Goal: Information Seeking & Learning: Find specific fact

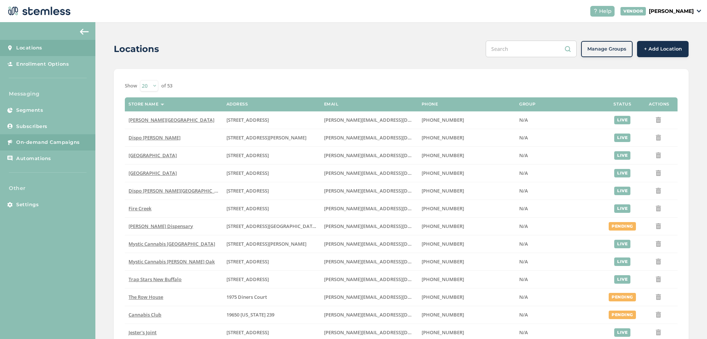
click at [29, 142] on span "On-demand Campaigns" at bounding box center [48, 142] width 64 height 7
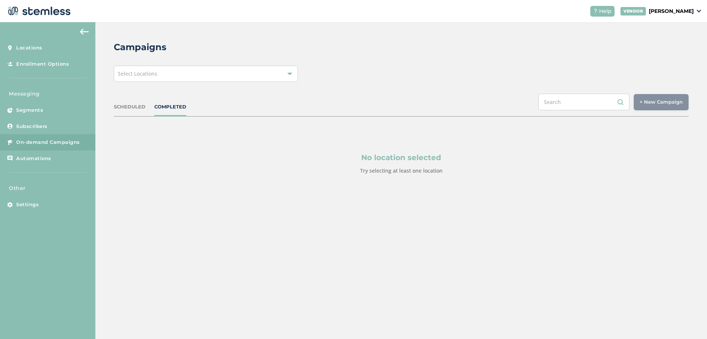
click at [165, 77] on div "Select Locations" at bounding box center [206, 74] width 184 height 16
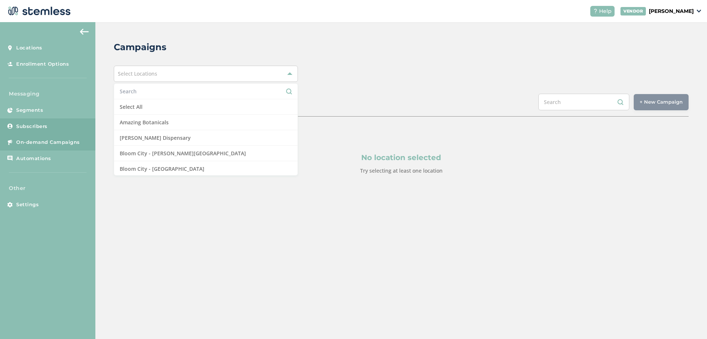
click at [51, 122] on link "Subscribers" at bounding box center [47, 126] width 95 height 16
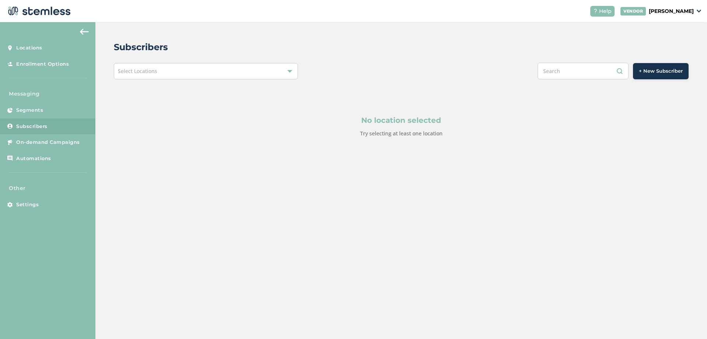
click at [192, 73] on div "Select Locations" at bounding box center [206, 71] width 184 height 16
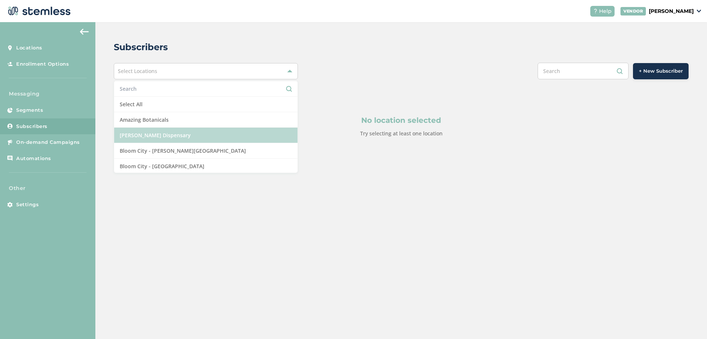
click at [142, 133] on li "[PERSON_NAME] Dispensary" at bounding box center [205, 134] width 183 height 15
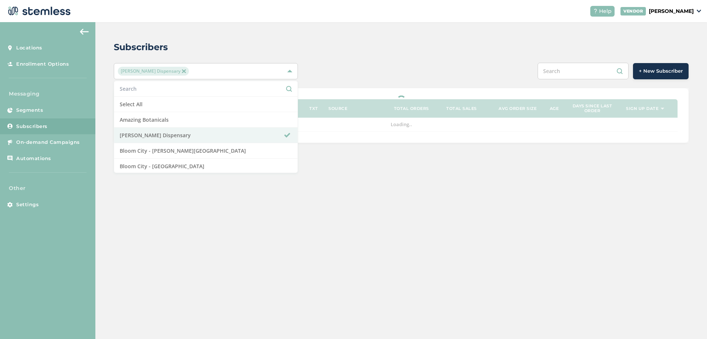
click at [335, 62] on div "Subscribers Berna Leno Dispensary Select All Amazing Botanicals Berna Leno Disp…" at bounding box center [401, 91] width 612 height 139
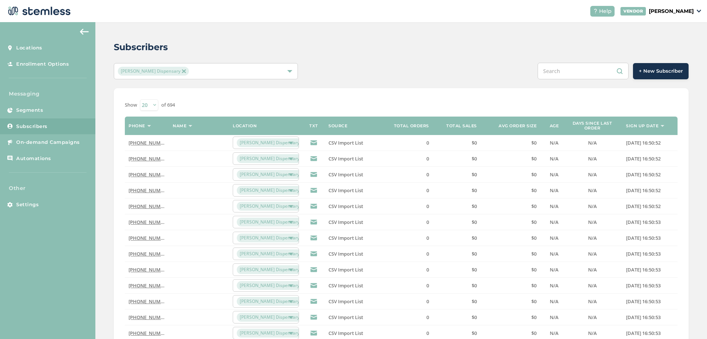
click at [146, 141] on link "(602) 501-2919" at bounding box center [150, 142] width 42 height 7
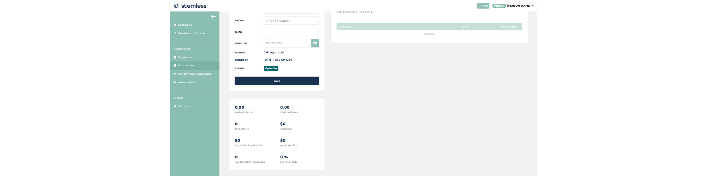
scroll to position [132, 0]
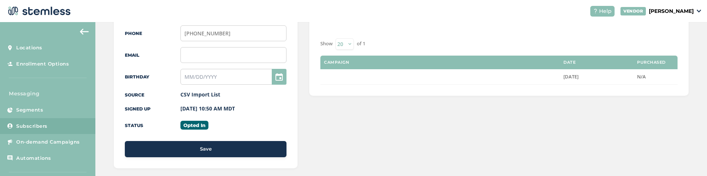
click at [102, 155] on div "(602) 501-2919 Location Berna Leno Dispensary First Name Last Name Phone (602) …" at bounding box center [401, 114] width 612 height 448
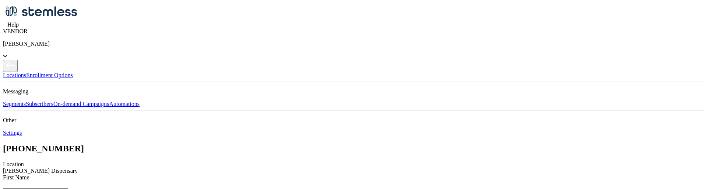
click at [181, 161] on span "Location Berna Leno Dispensary" at bounding box center [353, 167] width 701 height 13
click at [196, 161] on span "Location Berna Leno Dispensary" at bounding box center [353, 167] width 701 height 13
click at [231, 161] on span "Location Berna Leno Dispensary" at bounding box center [353, 167] width 701 height 13
click at [304, 161] on span "Location Berna Leno Dispensary" at bounding box center [353, 167] width 701 height 13
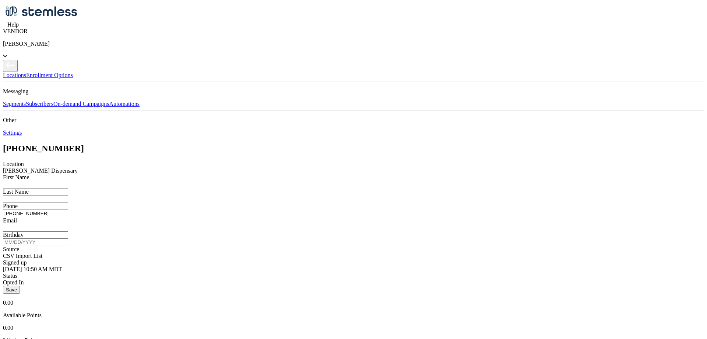
click at [296, 161] on span "Location Berna Leno Dispensary" at bounding box center [353, 167] width 701 height 13
click at [298, 161] on span "Location Berna Leno Dispensary" at bounding box center [353, 167] width 701 height 13
click at [118, 143] on div at bounding box center [353, 143] width 701 height 0
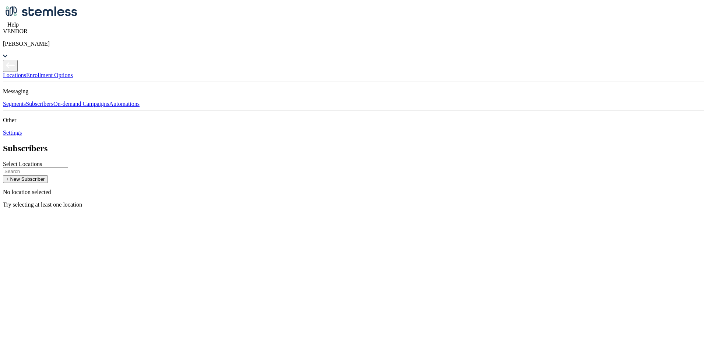
click at [206, 161] on div "Select Locations" at bounding box center [353, 164] width 701 height 7
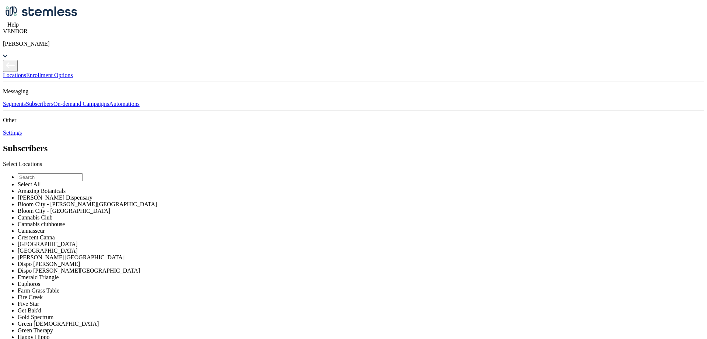
click at [160, 176] on li "[PERSON_NAME] Dispensary" at bounding box center [361, 197] width 687 height 7
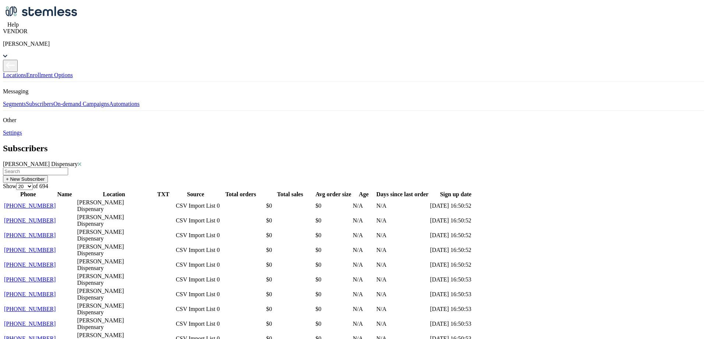
click at [56, 176] on link "[PHONE_NUMBER]" at bounding box center [30, 220] width 52 height 6
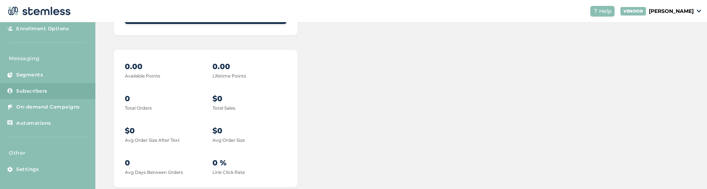
scroll to position [36, 0]
click at [39, 74] on span "Segments" at bounding box center [29, 74] width 27 height 7
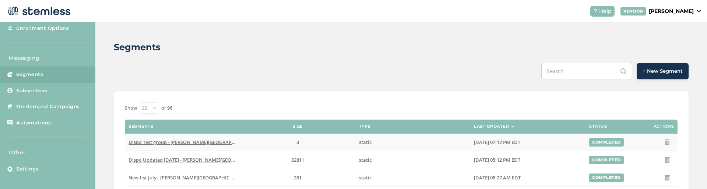
click at [192, 142] on span "Dispo Test group - [PERSON_NAME][GEOGRAPHIC_DATA]" at bounding box center [193, 142] width 128 height 7
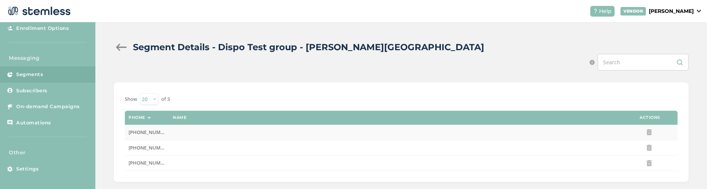
drag, startPoint x: 164, startPoint y: 132, endPoint x: 128, endPoint y: 133, distance: 35.8
click at [128, 133] on td "[PHONE_NUMBER]" at bounding box center [147, 132] width 44 height 15
copy span "[PHONE_NUMBER]"
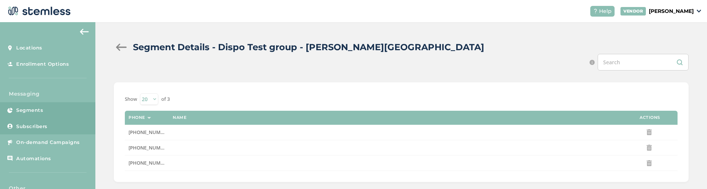
click at [45, 126] on span "Subscribers" at bounding box center [31, 126] width 31 height 7
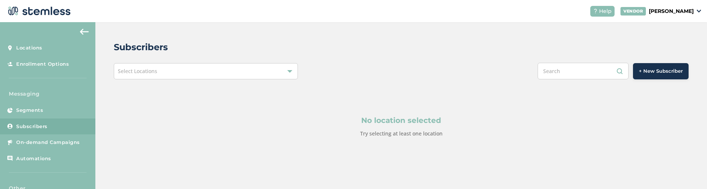
click at [183, 66] on div "Select Locations" at bounding box center [206, 71] width 184 height 16
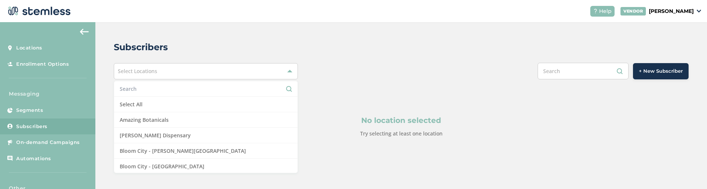
click at [159, 87] on input "text" at bounding box center [206, 89] width 172 height 8
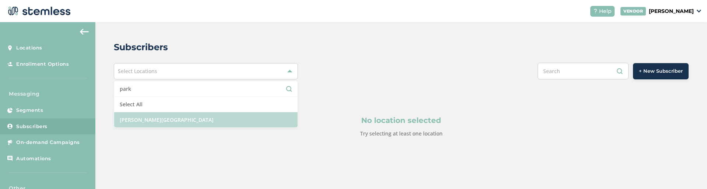
type input "park"
click at [172, 118] on li "[PERSON_NAME][GEOGRAPHIC_DATA]" at bounding box center [205, 119] width 183 height 15
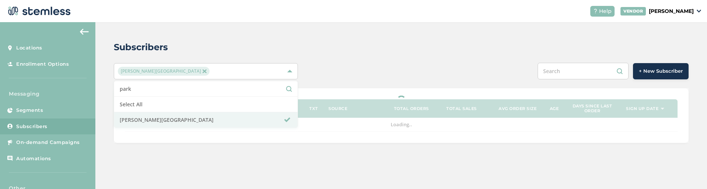
click at [563, 79] on input "text" at bounding box center [583, 71] width 91 height 17
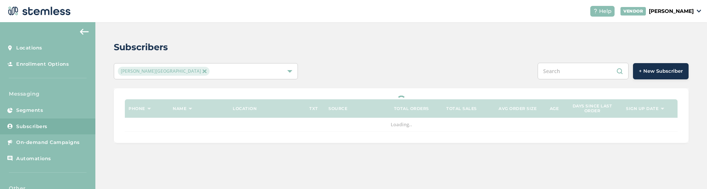
paste input "[PHONE_NUMBER]"
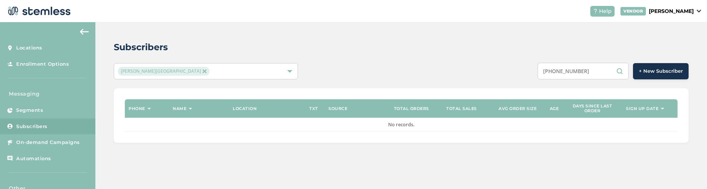
click at [566, 71] on input "[PHONE_NUMBER]" at bounding box center [583, 71] width 91 height 17
click at [555, 71] on input "(248379-1236" at bounding box center [583, 71] width 91 height 17
click at [572, 72] on input "248379-1236" at bounding box center [583, 71] width 91 height 17
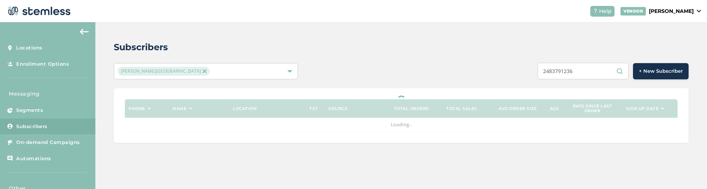
click at [596, 72] on input "2483791236" at bounding box center [583, 71] width 91 height 17
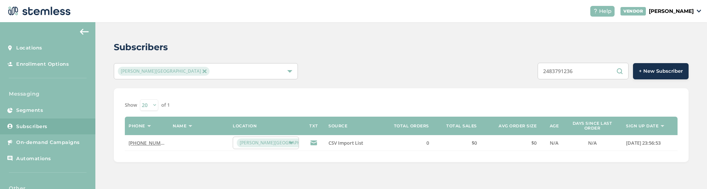
type input "2483791236"
click at [150, 144] on link "[PHONE_NUMBER]" at bounding box center [150, 142] width 42 height 7
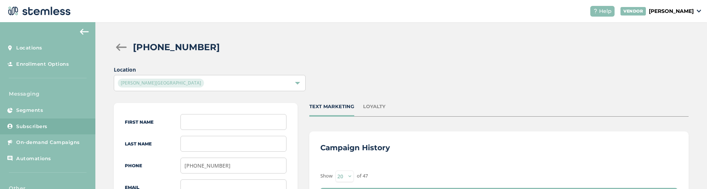
click at [298, 83] on div at bounding box center [297, 82] width 5 height 5
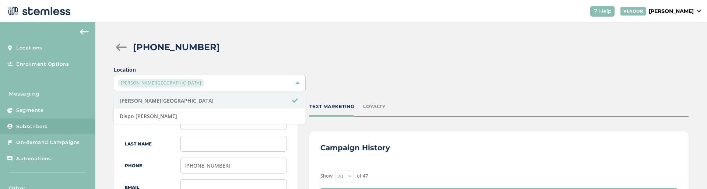
click at [298, 83] on div at bounding box center [297, 82] width 5 height 5
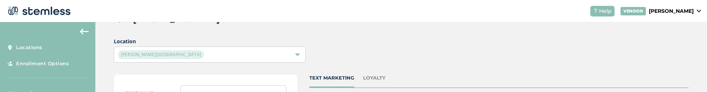
scroll to position [26, 0]
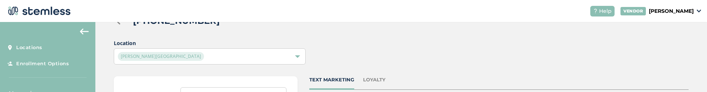
click at [283, 55] on div "[PERSON_NAME][GEOGRAPHIC_DATA]" at bounding box center [206, 56] width 176 height 9
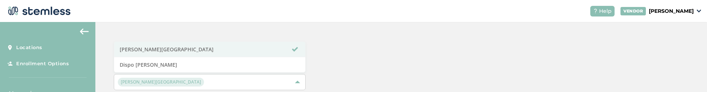
scroll to position [0, 0]
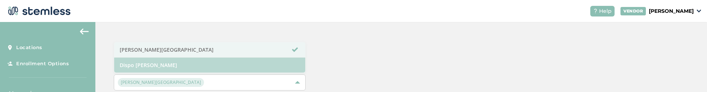
click at [290, 67] on li "Dispo [PERSON_NAME]" at bounding box center [209, 65] width 191 height 15
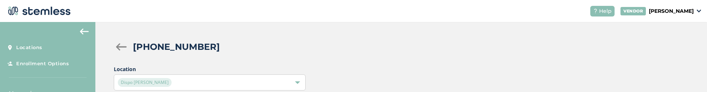
click at [297, 77] on div "Dispo [PERSON_NAME]" at bounding box center [210, 83] width 192 height 16
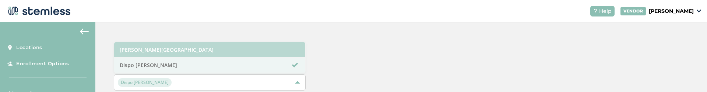
click at [268, 53] on li "[PERSON_NAME][GEOGRAPHIC_DATA]" at bounding box center [209, 49] width 191 height 15
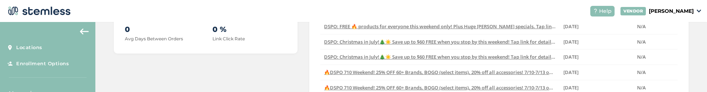
scroll to position [398, 0]
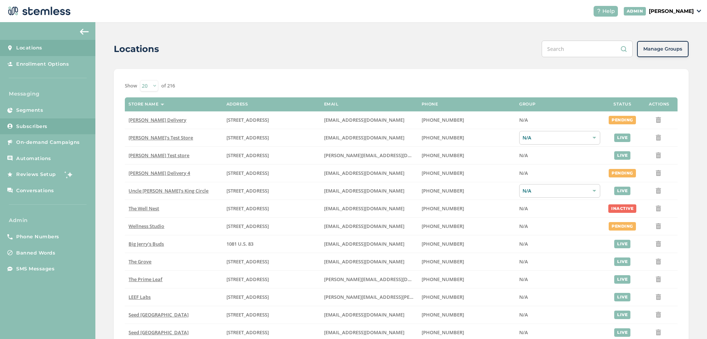
click at [43, 126] on span "Subscribers" at bounding box center [31, 126] width 31 height 7
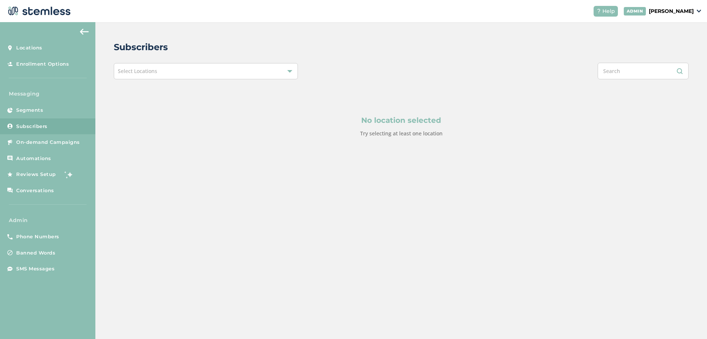
click at [180, 73] on div "Select Locations" at bounding box center [206, 71] width 184 height 16
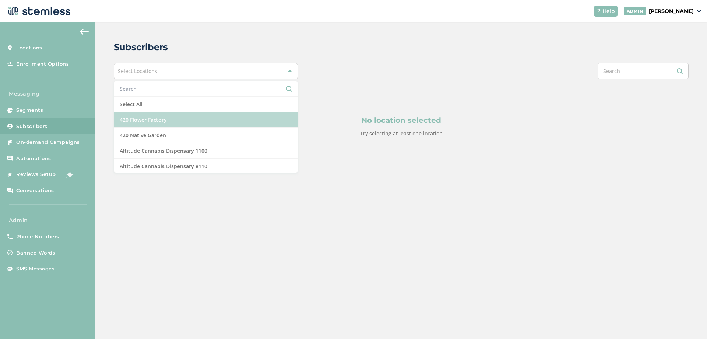
click at [152, 119] on li "420 Flower Factory" at bounding box center [205, 119] width 183 height 15
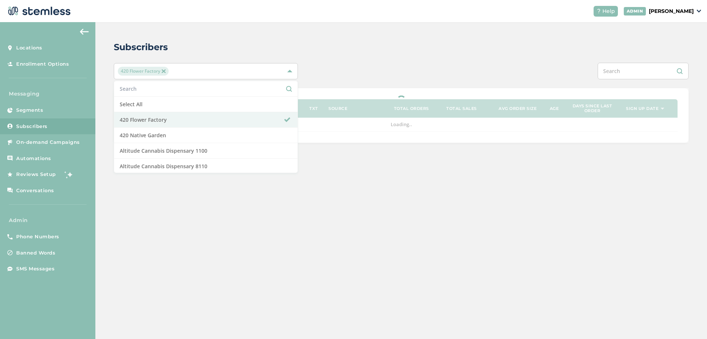
click at [326, 50] on div "Subscribers" at bounding box center [398, 47] width 569 height 13
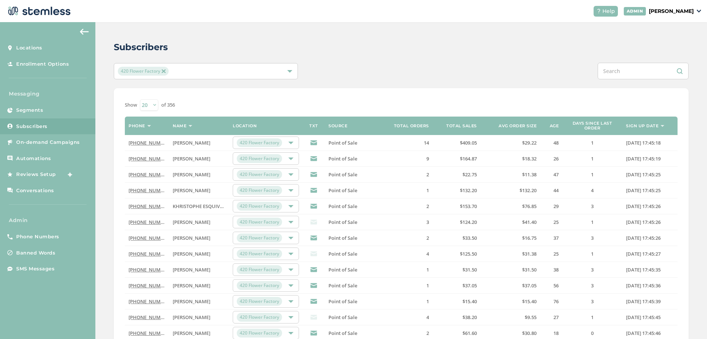
click at [148, 143] on link "(760) 390-6983" at bounding box center [150, 142] width 42 height 7
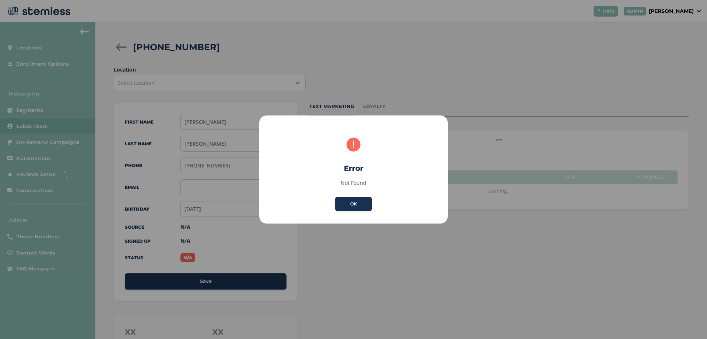
click at [350, 205] on button "OK" at bounding box center [353, 204] width 37 height 14
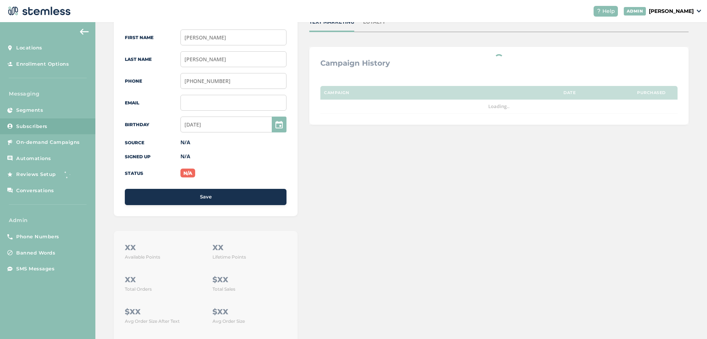
scroll to position [132, 0]
